Goal: Information Seeking & Learning: Learn about a topic

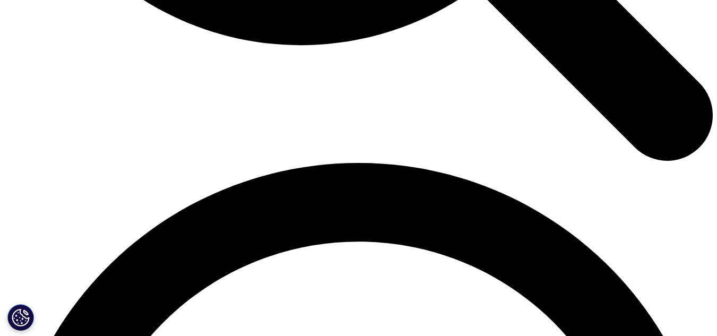
scroll to position [1379, 0]
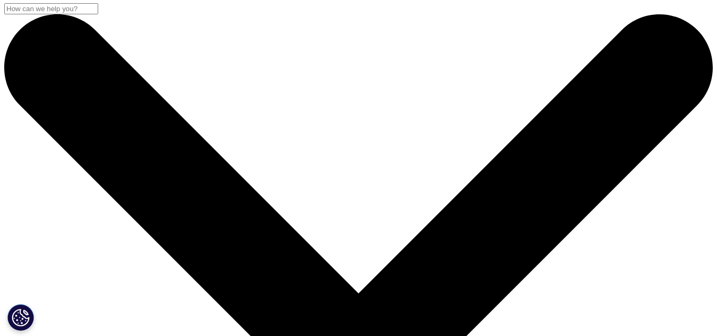
scroll to position [0, 0]
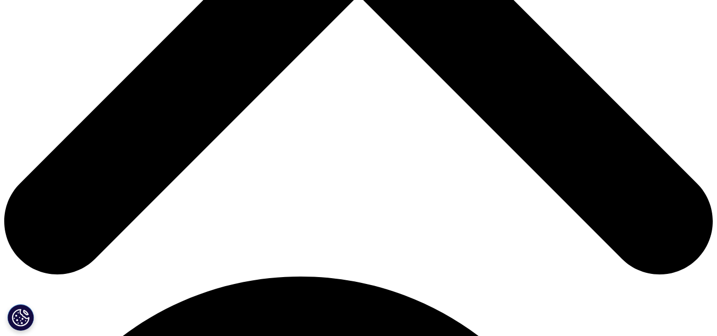
scroll to position [460, 0]
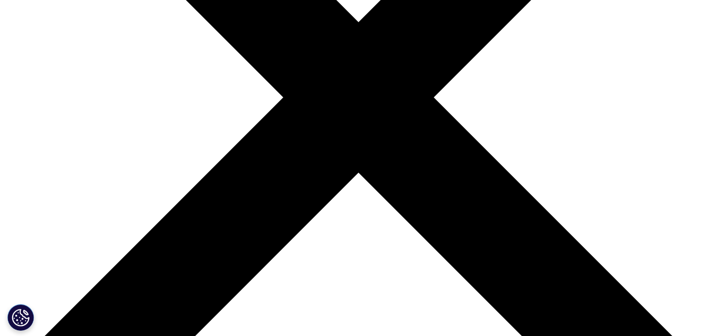
scroll to position [272, 0]
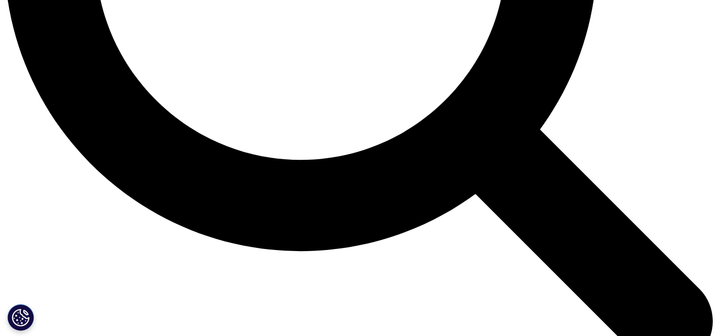
scroll to position [1068, 0]
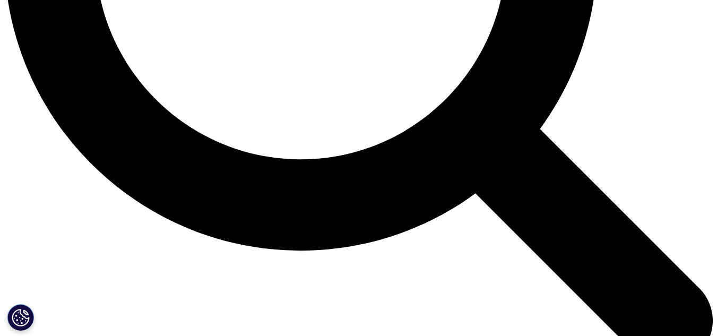
drag, startPoint x: 49, startPoint y: 159, endPoint x: 208, endPoint y: 181, distance: 161.2
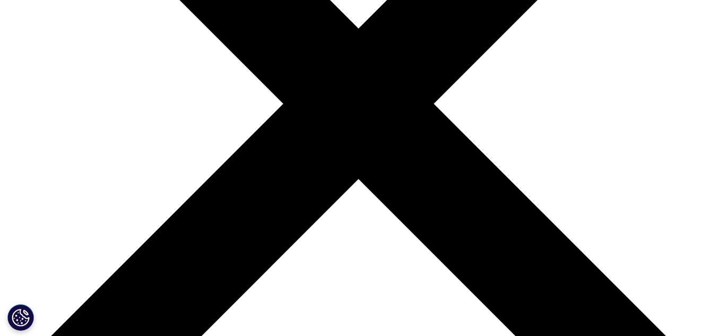
scroll to position [343, 0]
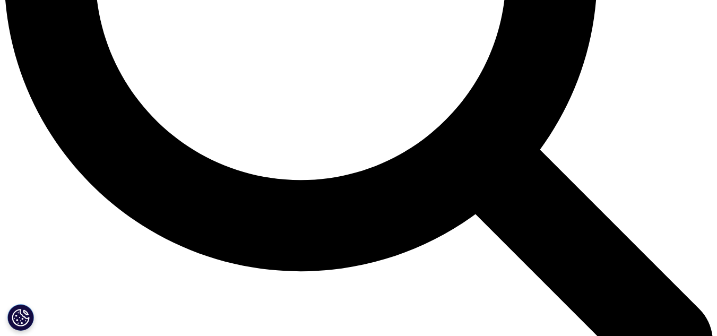
scroll to position [1103, 0]
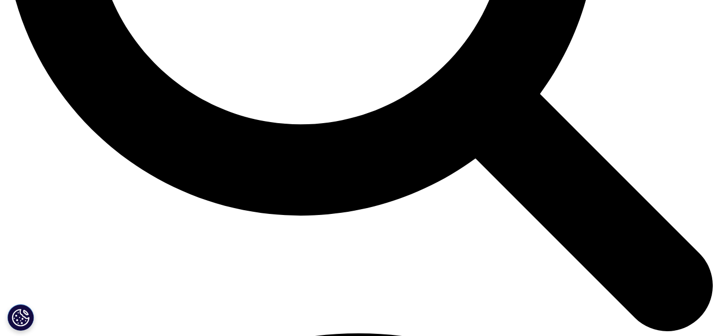
drag, startPoint x: 102, startPoint y: 126, endPoint x: 234, endPoint y: 140, distance: 132.2
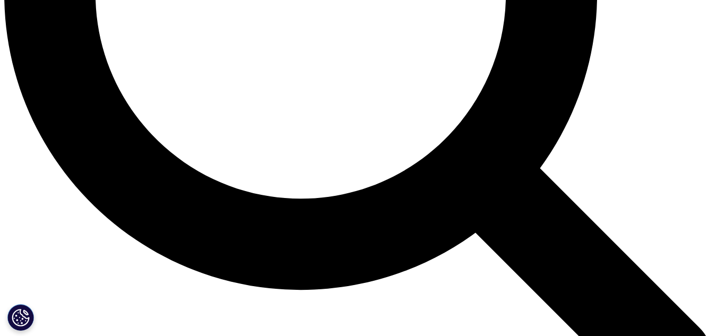
scroll to position [1094, 0]
